Goal: Task Accomplishment & Management: Manage account settings

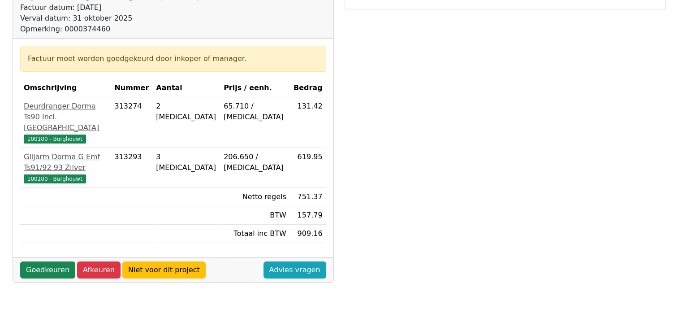
scroll to position [179, 0]
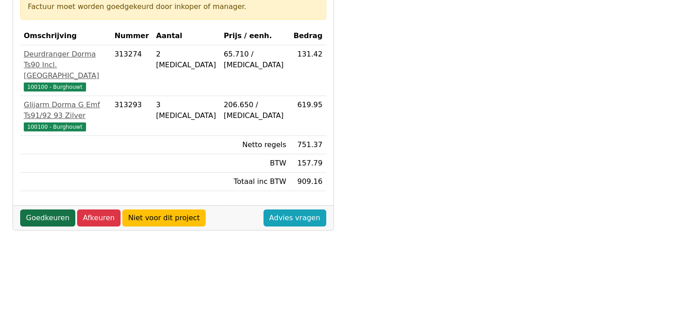
click at [47, 209] on link "Goedkeuren" at bounding box center [47, 217] width 55 height 17
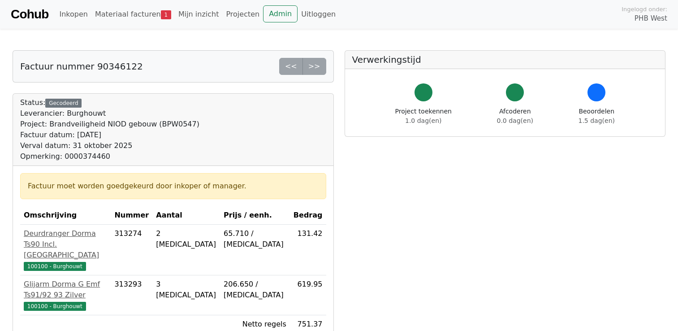
scroll to position [179, 0]
